Goal: Task Accomplishment & Management: Complete application form

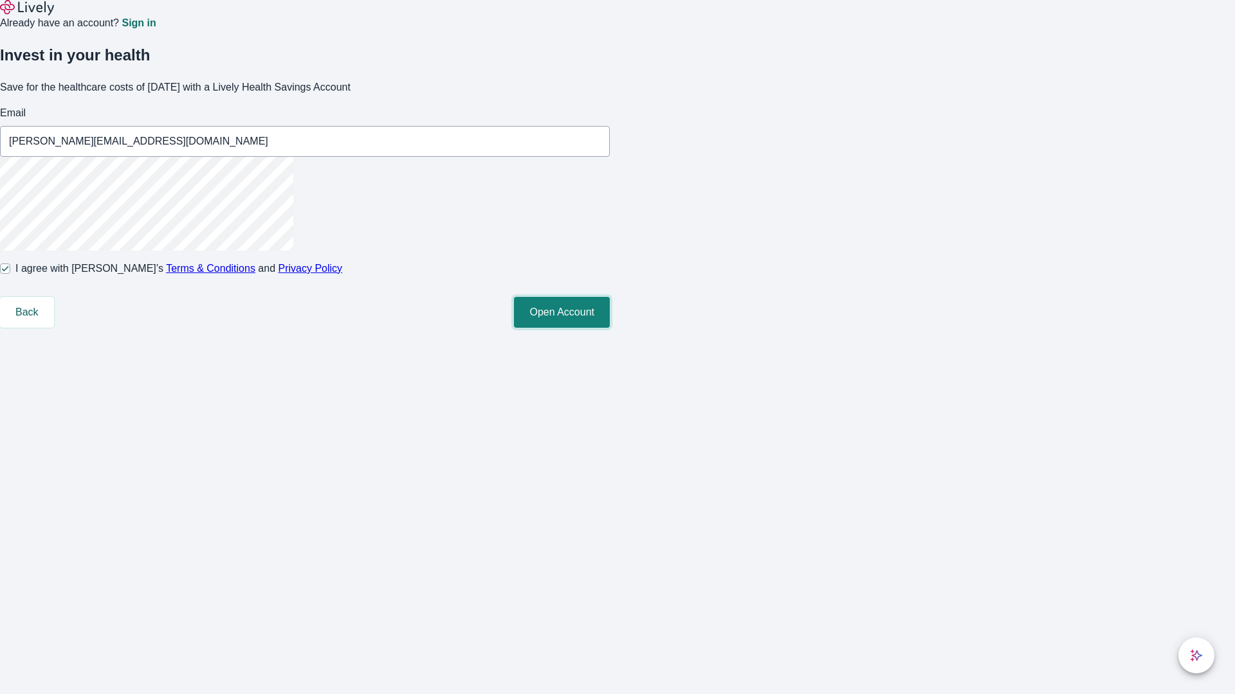
click at [610, 328] on button "Open Account" at bounding box center [562, 312] width 96 height 31
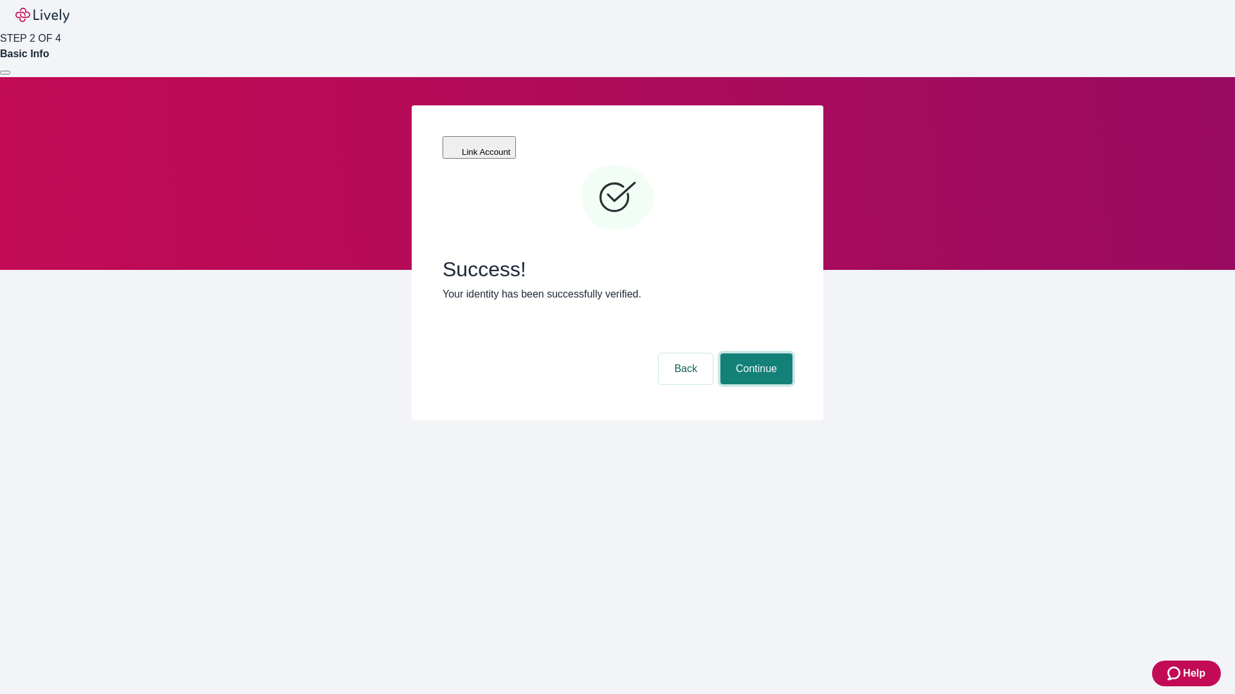
click at [754, 354] on button "Continue" at bounding box center [756, 369] width 72 height 31
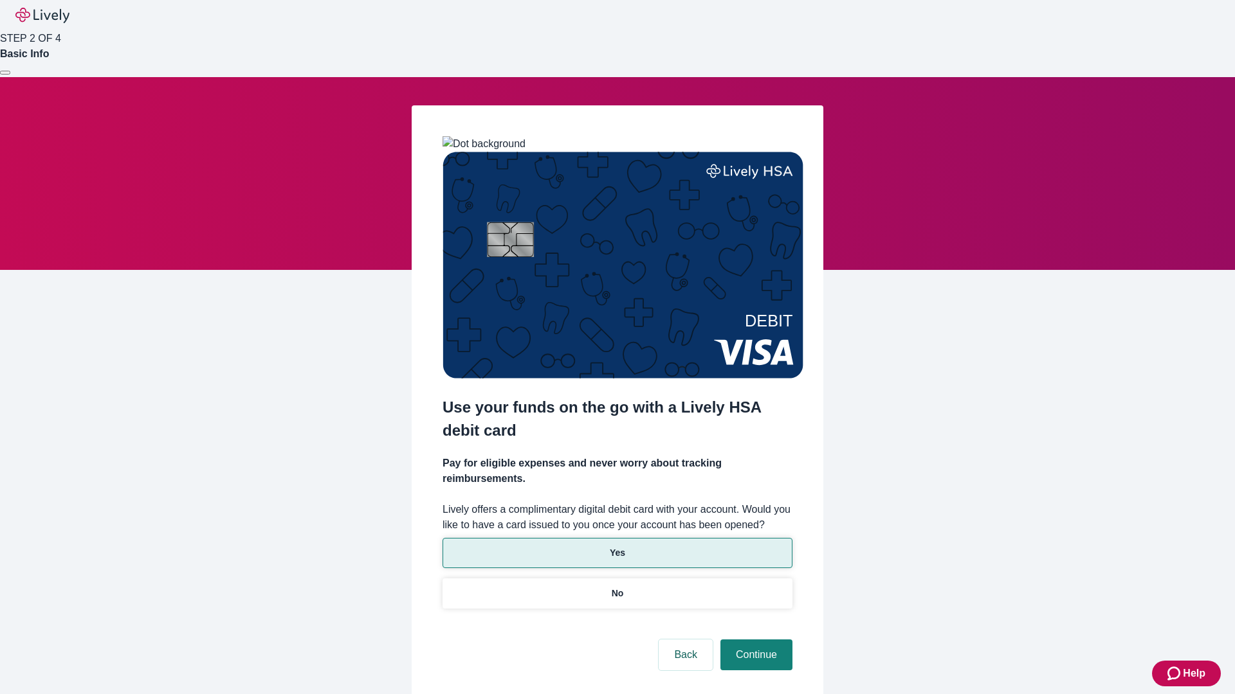
click at [617, 547] on p "Yes" at bounding box center [617, 554] width 15 height 14
click at [754, 640] on button "Continue" at bounding box center [756, 655] width 72 height 31
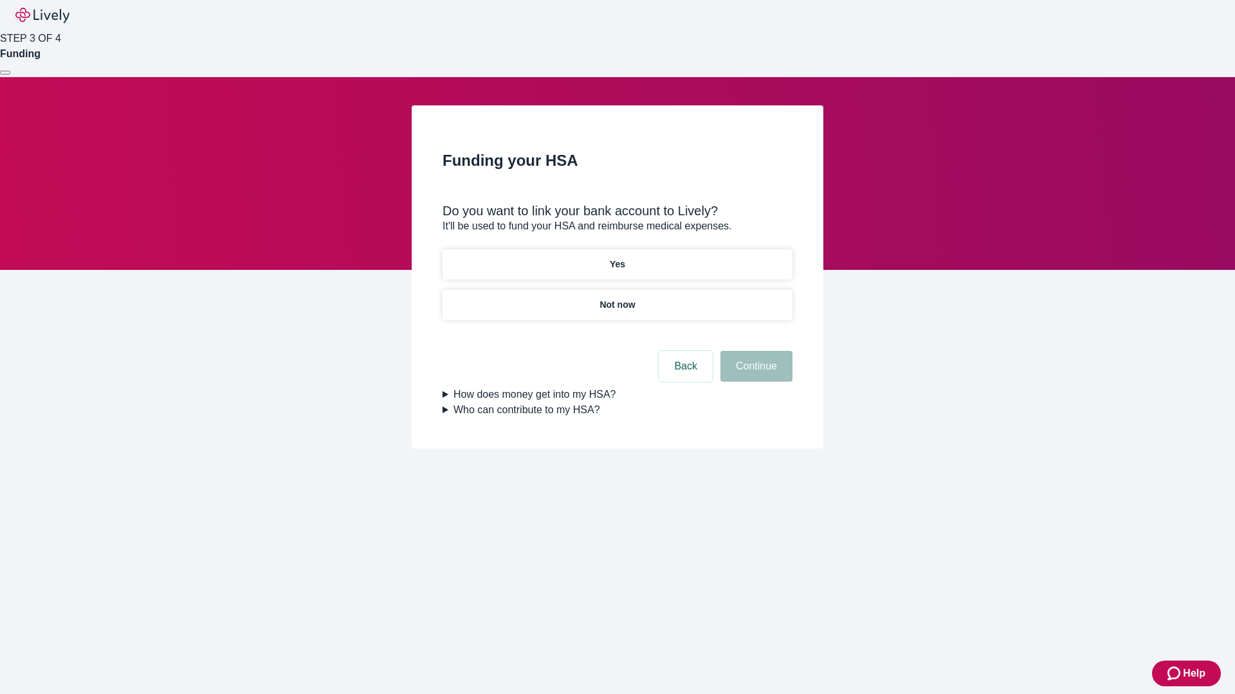
click at [617, 298] on p "Not now" at bounding box center [616, 305] width 35 height 14
click at [754, 374] on button "Continue" at bounding box center [756, 366] width 72 height 31
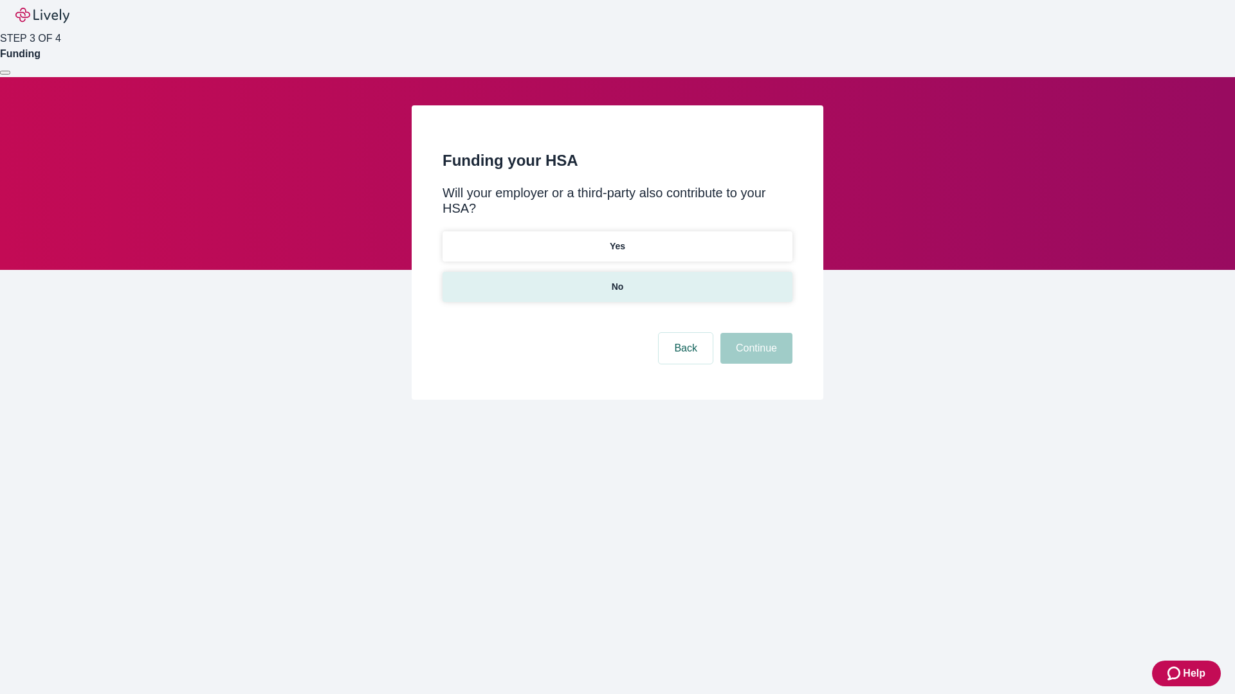
click at [617, 280] on p "No" at bounding box center [618, 287] width 12 height 14
click at [754, 333] on button "Continue" at bounding box center [756, 348] width 72 height 31
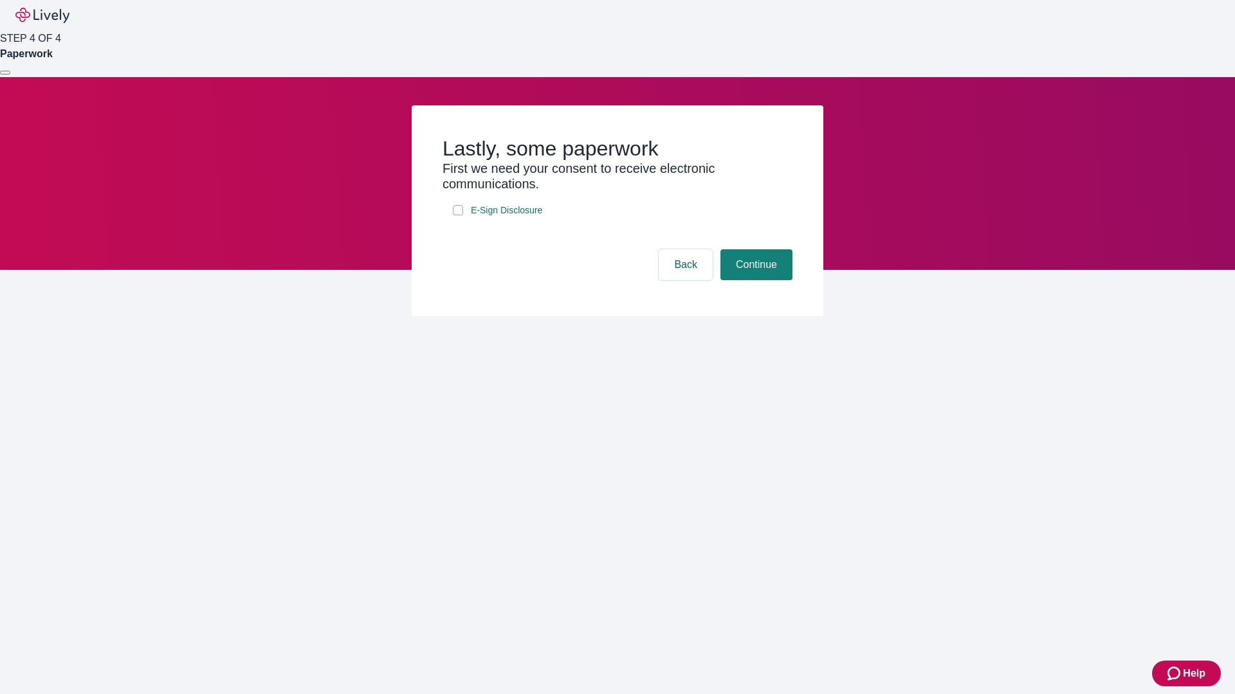
click at [458, 215] on input "E-Sign Disclosure" at bounding box center [458, 210] width 10 height 10
checkbox input "true"
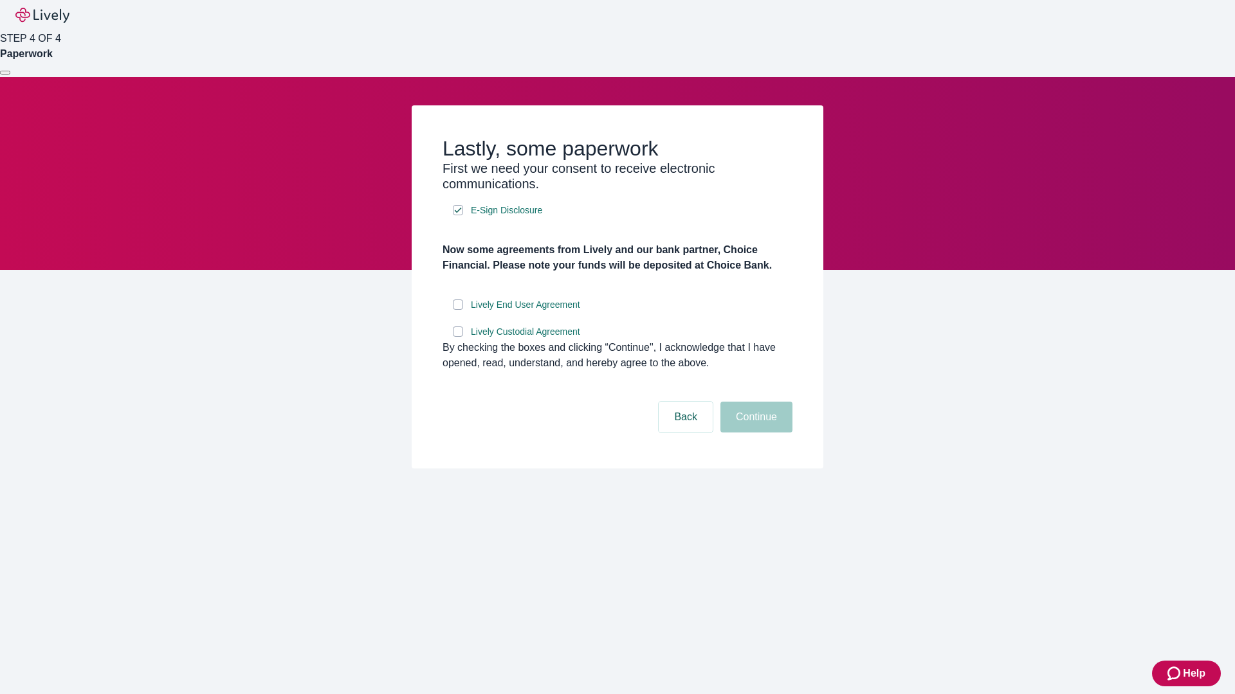
click at [458, 310] on input "Lively End User Agreement" at bounding box center [458, 305] width 10 height 10
checkbox input "true"
click at [458, 337] on input "Lively Custodial Agreement" at bounding box center [458, 332] width 10 height 10
checkbox input "true"
click at [754, 433] on button "Continue" at bounding box center [756, 417] width 72 height 31
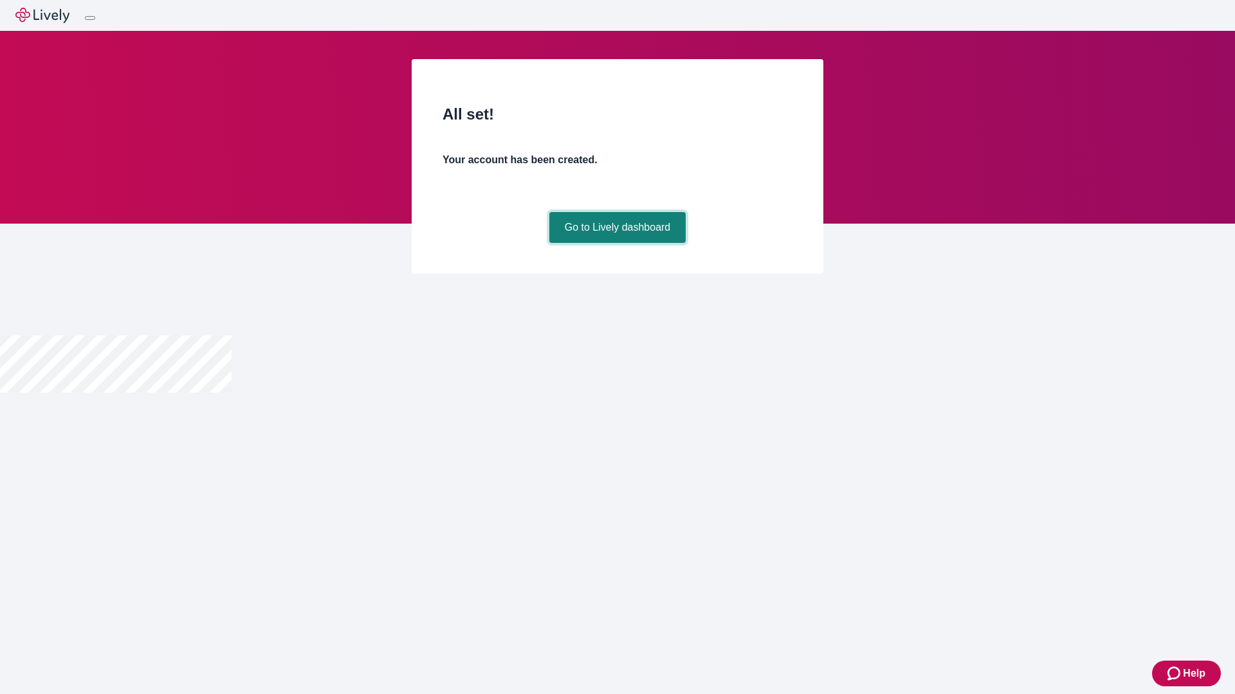
click at [617, 243] on link "Go to Lively dashboard" at bounding box center [617, 227] width 137 height 31
